Goal: Check status: Check status

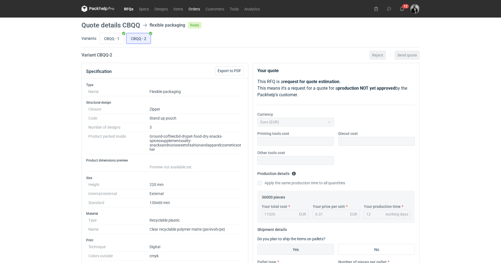
click at [199, 8] on link "Orders" at bounding box center [194, 8] width 17 height 7
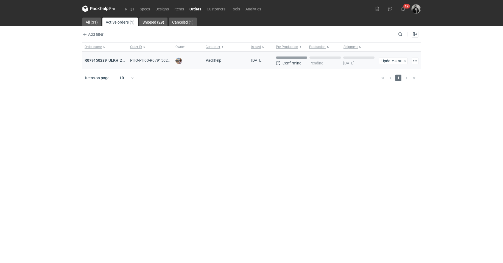
click at [115, 60] on strong "R079150289_ULKH_ZZQH_XAOP_LGAA_SUOI_NNJF" at bounding box center [130, 60] width 91 height 4
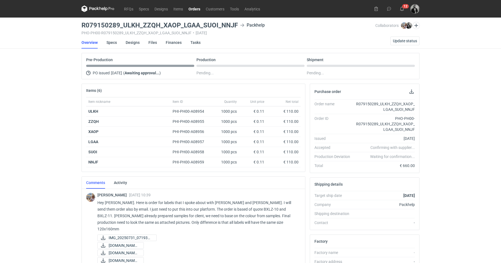
click at [198, 6] on link "Orders" at bounding box center [194, 8] width 17 height 7
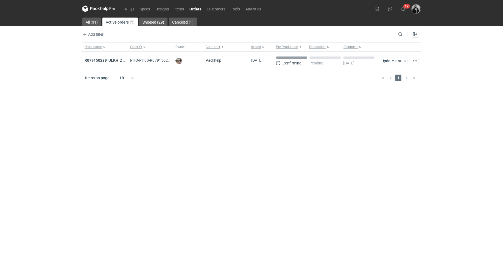
click at [247, 16] on nav "RFQs Specs Designs Items Orders Customers Tools Analytics" at bounding box center [172, 9] width 181 height 18
click at [245, 21] on nav "All (31) Active orders (1) Shipped (29) Canceled (1)" at bounding box center [251, 22] width 338 height 9
click at [201, 18] on nav "All (31) Active orders (1) Shipped (29) Canceled (1)" at bounding box center [251, 22] width 338 height 9
click at [203, 18] on nav "All (31) Active orders (1) Shipped (29) Canceled (1)" at bounding box center [251, 22] width 338 height 9
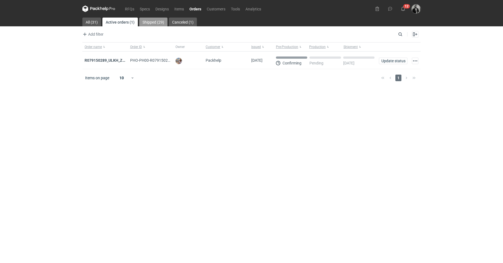
click at [147, 19] on link "Shipped (29)" at bounding box center [153, 22] width 28 height 9
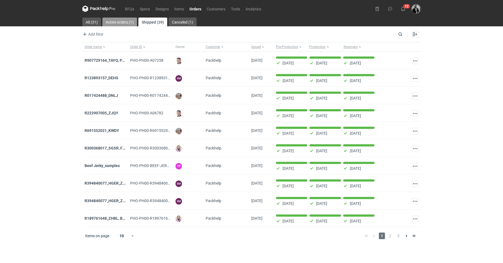
click at [120, 20] on link "Active orders (1)" at bounding box center [119, 22] width 35 height 9
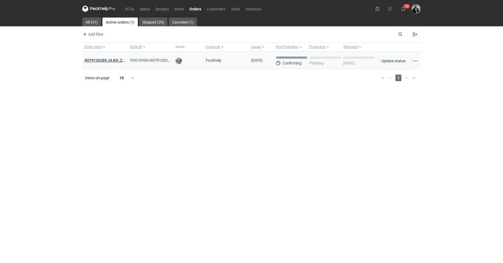
click at [111, 60] on strong "R079150289_ULKH_ZZQH_XAOP_LGAA_SUOI_NNJF" at bounding box center [130, 60] width 91 height 4
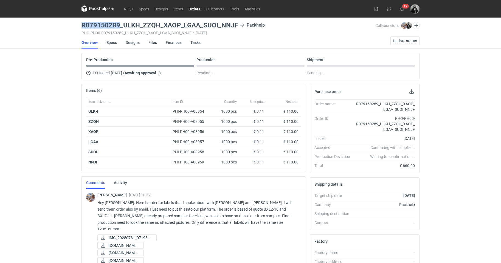
drag, startPoint x: 120, startPoint y: 23, endPoint x: 82, endPoint y: 23, distance: 38.1
click at [82, 23] on h3 "R079150289_ULKH_ZZQH_XAOP_LGAA_SUOI_NNJF" at bounding box center [160, 25] width 156 height 7
copy h3 "R079150289"
